Goal: Task Accomplishment & Management: Use online tool/utility

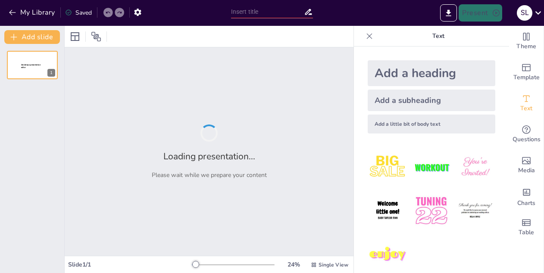
type input "Navigating Current Market Conditions: A Comprehensive Overview for Insurer Prof…"
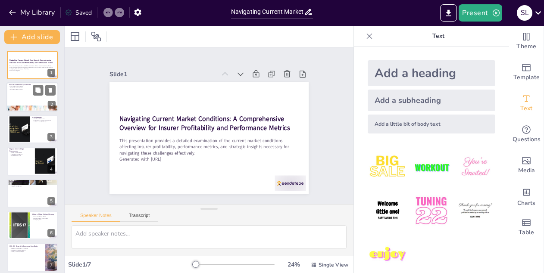
click at [20, 97] on div at bounding box center [32, 97] width 52 height 29
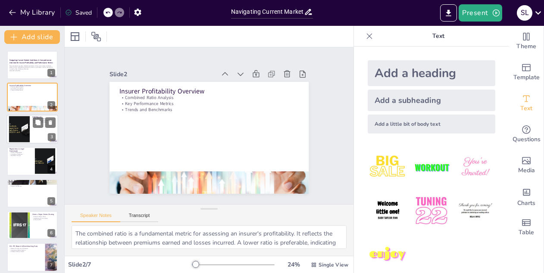
click at [28, 122] on div at bounding box center [19, 129] width 47 height 26
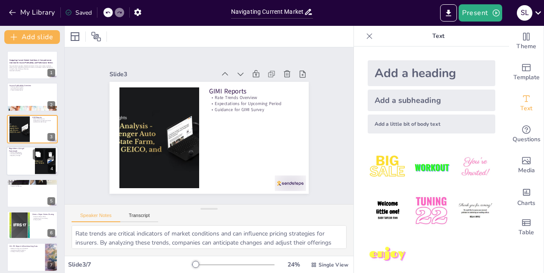
click at [24, 161] on div at bounding box center [32, 161] width 52 height 29
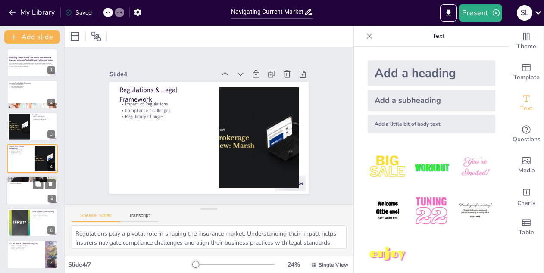
click at [27, 191] on div at bounding box center [32, 190] width 52 height 29
type textarea "Insights from reputable sources like [PERSON_NAME] provide valuable information…"
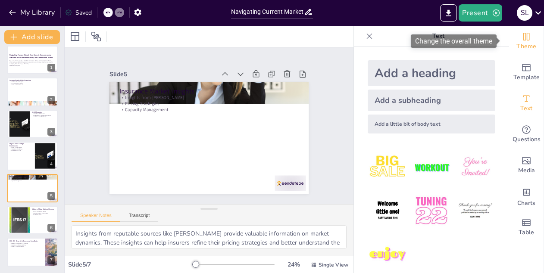
click at [521, 42] on span "Theme" at bounding box center [527, 46] width 20 height 9
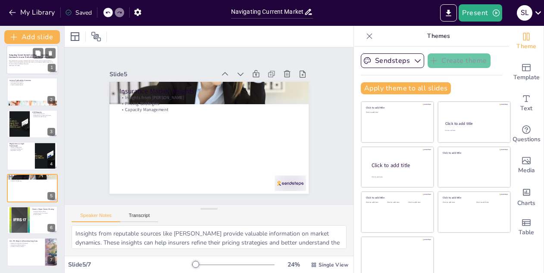
click at [31, 56] on strong "Navigating Current Market Conditions: A Comprehensive Overview for Insurer Prof…" at bounding box center [31, 56] width 44 height 5
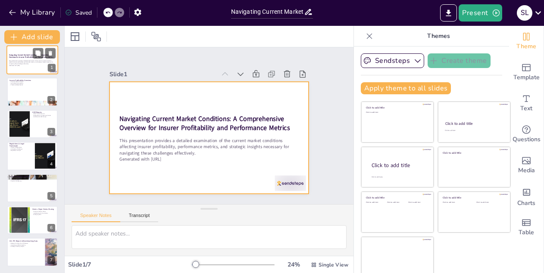
scroll to position [0, 0]
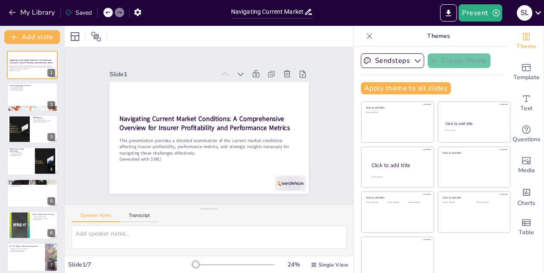
click at [492, 83] on div "Sendsteps Create theme Apply theme to all slides Click to add title Click to ad…" at bounding box center [431, 160] width 155 height 227
click at [413, 61] on icon "button" at bounding box center [417, 60] width 9 height 9
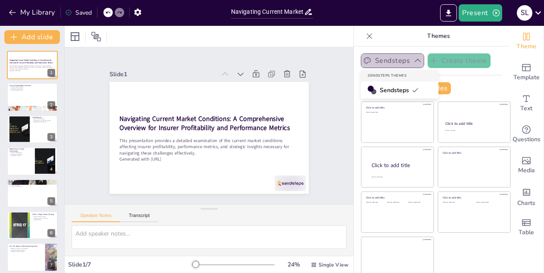
click at [413, 61] on icon "button" at bounding box center [417, 60] width 9 height 9
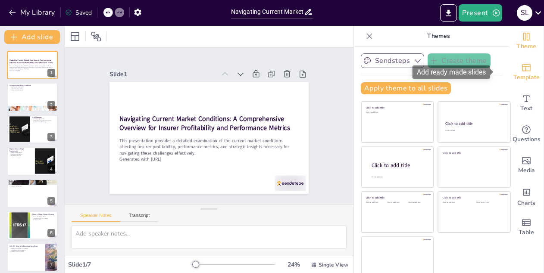
click at [517, 73] on span "Template" at bounding box center [527, 77] width 26 height 9
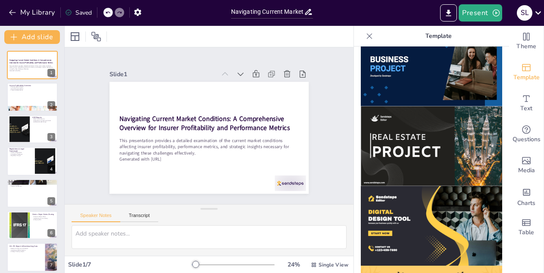
scroll to position [733, 0]
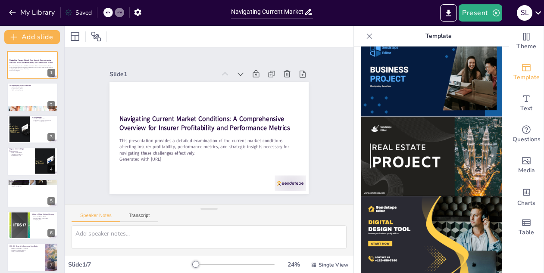
click at [400, 135] on img at bounding box center [431, 157] width 141 height 80
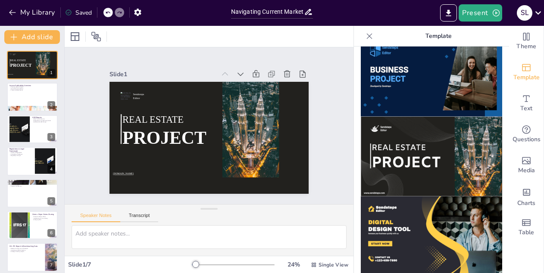
click at [424, 68] on img at bounding box center [431, 77] width 141 height 80
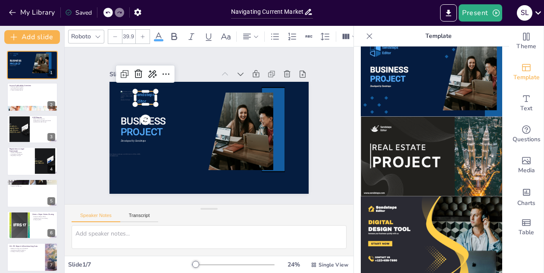
click at [141, 94] on p "Editor" at bounding box center [152, 88] width 22 height 10
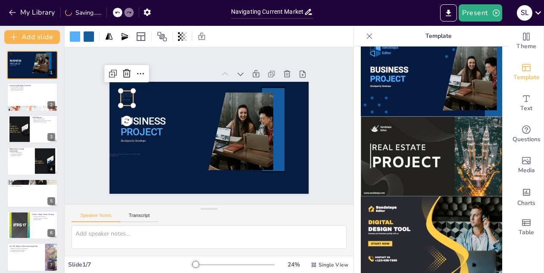
click at [123, 98] on div at bounding box center [130, 90] width 14 height 16
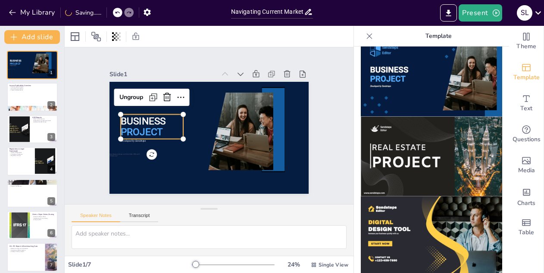
click at [145, 115] on span "BUSINESS" at bounding box center [144, 114] width 46 height 16
click at [146, 113] on span "BUSINESS" at bounding box center [145, 107] width 47 height 21
click at [146, 110] on span "BUSINESS" at bounding box center [151, 95] width 46 height 29
click at [145, 116] on span "BUSINESS" at bounding box center [144, 114] width 46 height 16
click at [145, 110] on span "BUSINESS" at bounding box center [151, 95] width 46 height 29
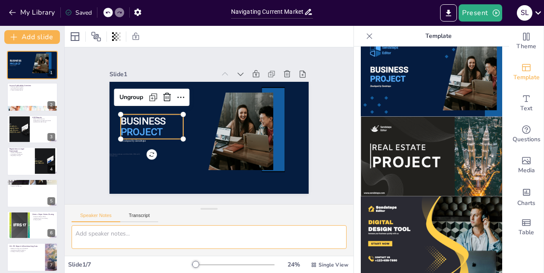
click at [121, 233] on textarea at bounding box center [209, 237] width 275 height 24
type textarea "P"
click at [147, 215] on button "Transcript" at bounding box center [139, 217] width 38 height 9
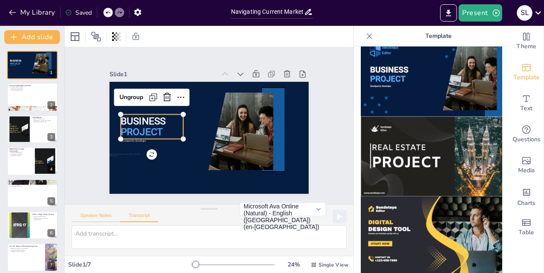
click at [94, 217] on button "Speaker Notes" at bounding box center [96, 217] width 49 height 9
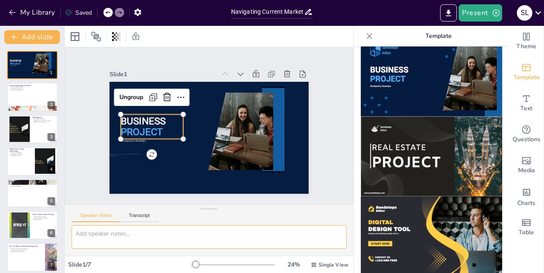
click at [92, 234] on textarea at bounding box center [209, 237] width 275 height 24
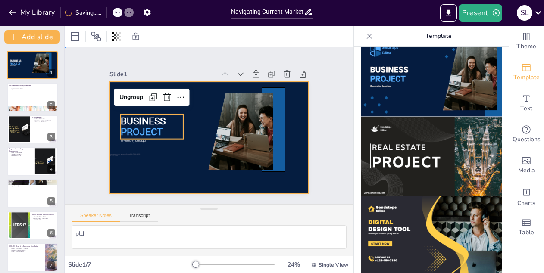
click at [190, 170] on div at bounding box center [205, 137] width 224 height 168
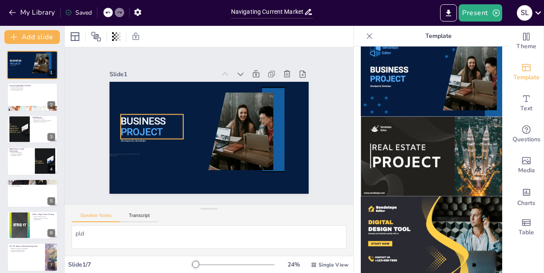
click at [160, 112] on p "BUSINESS" at bounding box center [154, 110] width 64 height 26
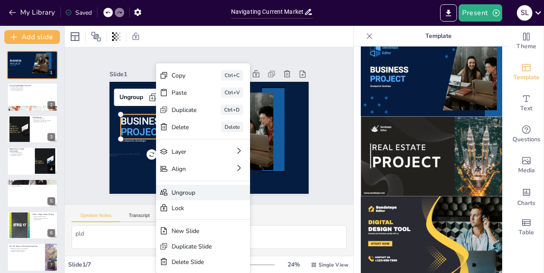
click at [211, 239] on div "Ungroup" at bounding box center [236, 248] width 51 height 19
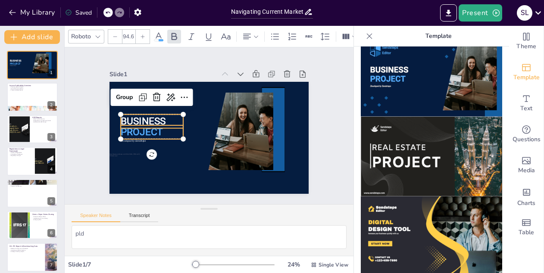
click at [162, 117] on p "BUSINESS" at bounding box center [153, 115] width 64 height 20
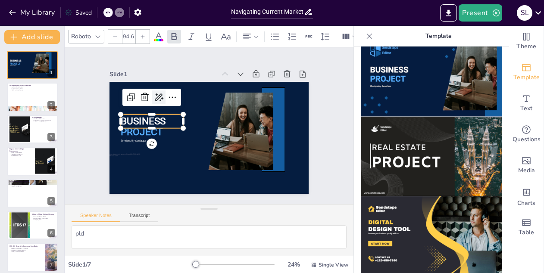
click at [168, 86] on icon at bounding box center [175, 79] width 14 height 14
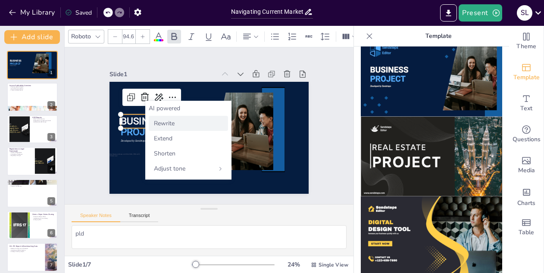
click at [160, 123] on span "Rewrite" at bounding box center [164, 123] width 21 height 8
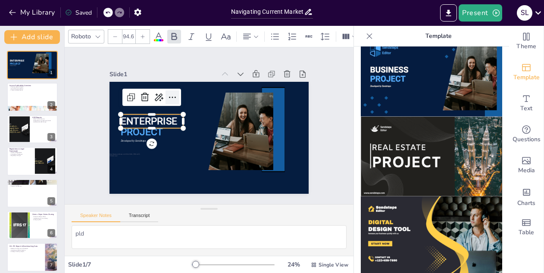
click at [173, 95] on icon at bounding box center [179, 90] width 12 height 12
click at [208, 94] on span "ENTERPRISE" at bounding box center [214, 66] width 12 height 56
click at [160, 112] on p "ENTERPRISE" at bounding box center [156, 104] width 64 height 32
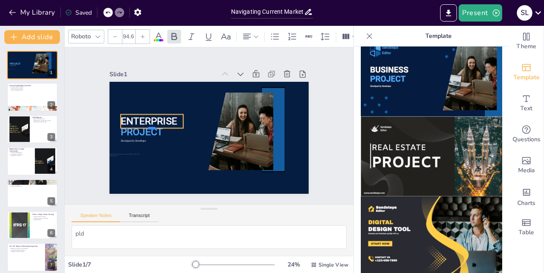
click at [137, 116] on div at bounding box center [162, 92] width 51 height 47
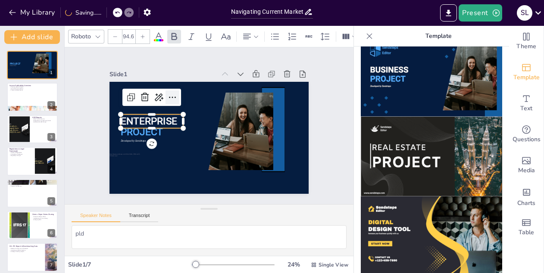
click at [177, 94] on icon at bounding box center [183, 87] width 13 height 13
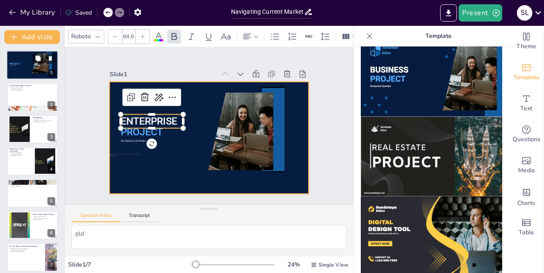
click at [20, 69] on div at bounding box center [32, 64] width 52 height 29
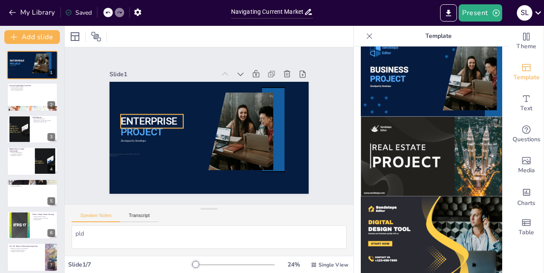
click at [144, 111] on div "ENTERPRISE PROJECT Developed by Sendsteps" at bounding box center [208, 138] width 210 height 132
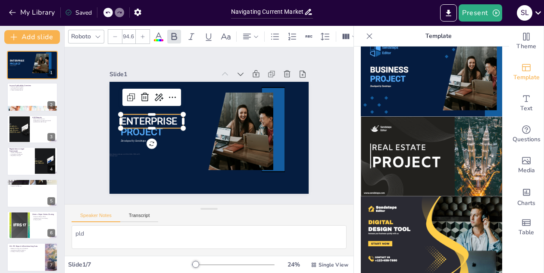
click at [129, 120] on span "ENTERPRISE" at bounding box center [151, 108] width 58 height 23
click at [227, 106] on span "ENTERPRISE" at bounding box center [248, 79] width 43 height 53
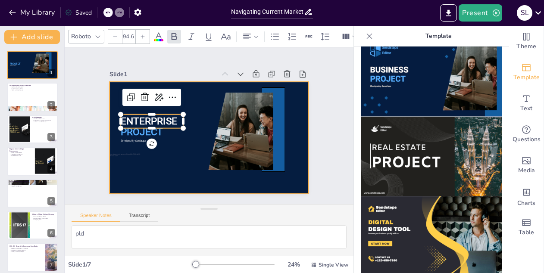
click at [154, 161] on div "PROJECT Developed by Sendsteps ENTERPRISE" at bounding box center [206, 137] width 218 height 151
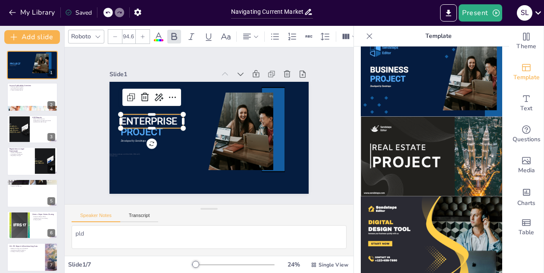
click at [175, 117] on p "ENTERPRISE" at bounding box center [158, 98] width 63 height 38
click at [175, 120] on p "ENTERPRISE" at bounding box center [153, 115] width 64 height 20
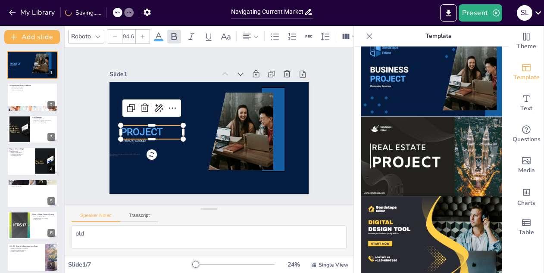
click at [151, 128] on span "PROJECT" at bounding box center [141, 125] width 43 height 16
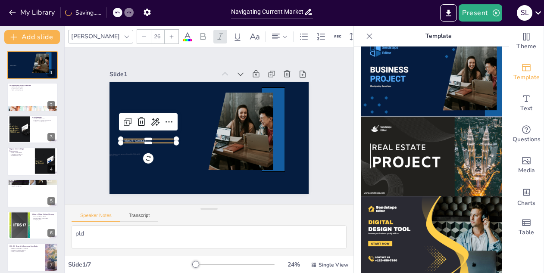
click at [138, 129] on span "Developed by Sendsteps" at bounding box center [131, 125] width 25 height 9
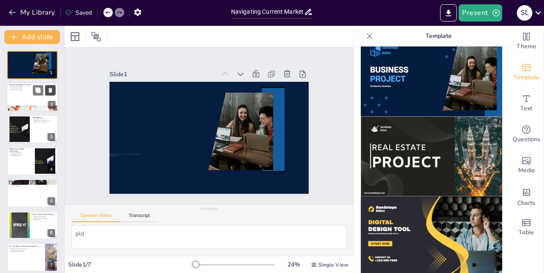
click at [47, 96] on button at bounding box center [50, 90] width 10 height 10
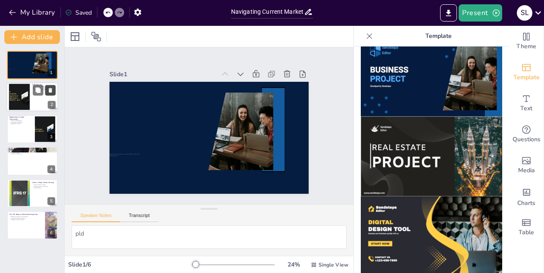
click at [47, 96] on button at bounding box center [50, 90] width 10 height 10
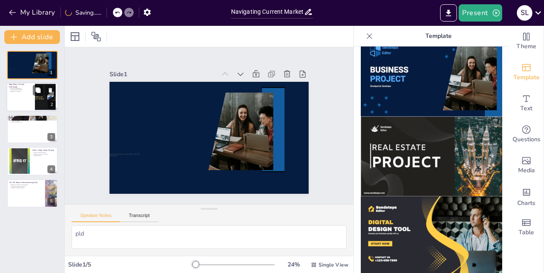
click at [23, 100] on div at bounding box center [32, 97] width 52 height 29
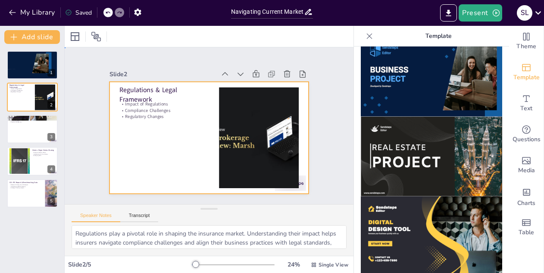
click at [130, 132] on div at bounding box center [205, 137] width 224 height 168
click at [17, 73] on div at bounding box center [32, 64] width 52 height 29
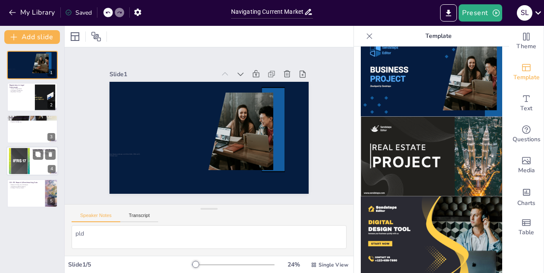
click at [32, 169] on div at bounding box center [32, 161] width 52 height 29
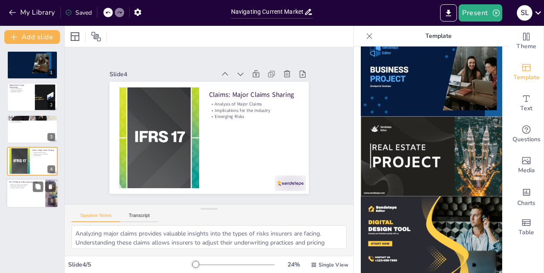
click at [34, 193] on div at bounding box center [32, 193] width 52 height 29
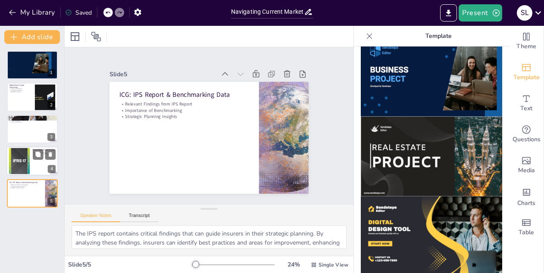
click at [31, 162] on div at bounding box center [32, 161] width 52 height 29
type textarea "Analyzing major claims provides valuable insights into the types of risks insur…"
